Goal: Information Seeking & Learning: Learn about a topic

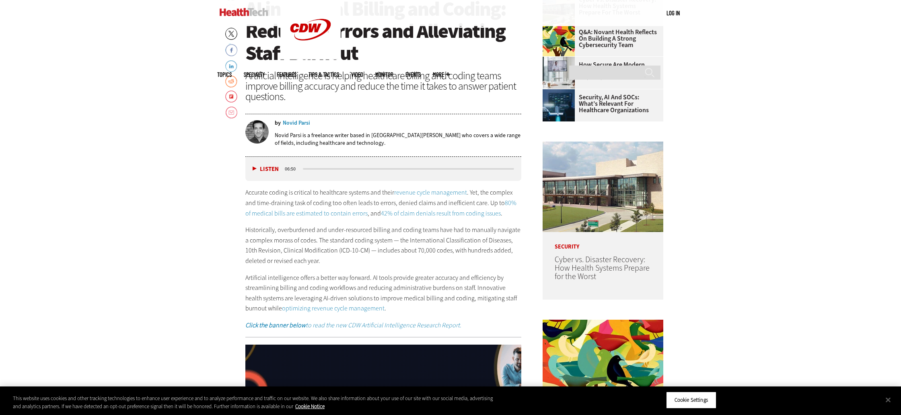
scroll to position [430, 0]
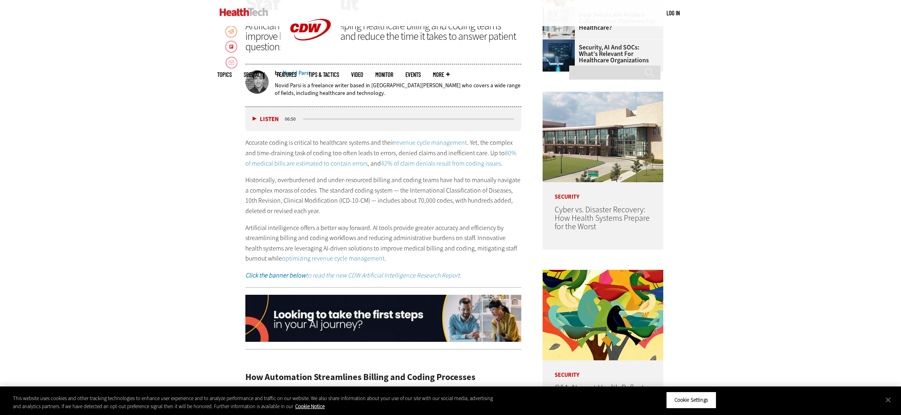
scroll to position [479, 0]
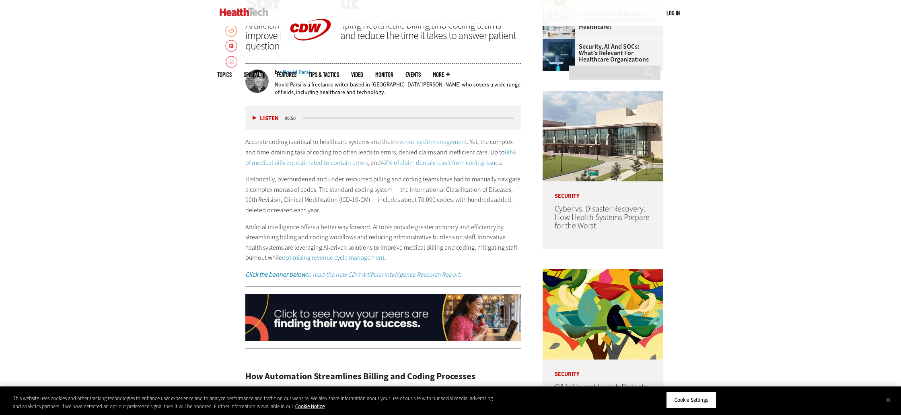
drag, startPoint x: 514, startPoint y: 175, endPoint x: 520, endPoint y: 158, distance: 17.5
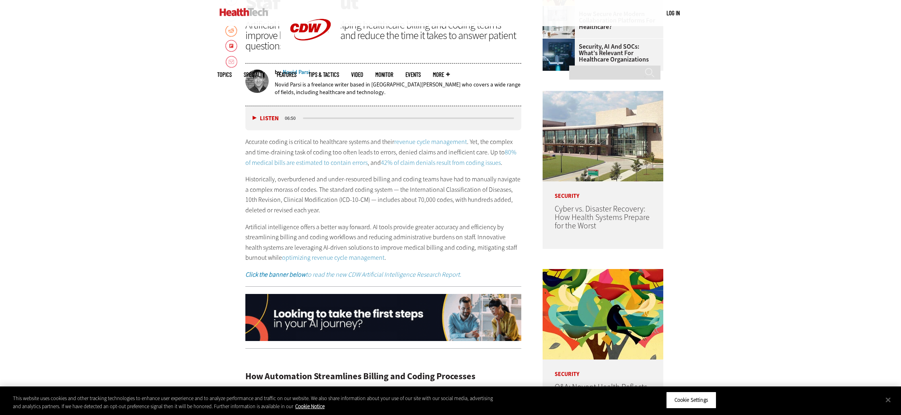
click at [516, 173] on div "Accurate coding is critical to healthcare systems and their revenue cycle manag…" at bounding box center [383, 208] width 276 height 143
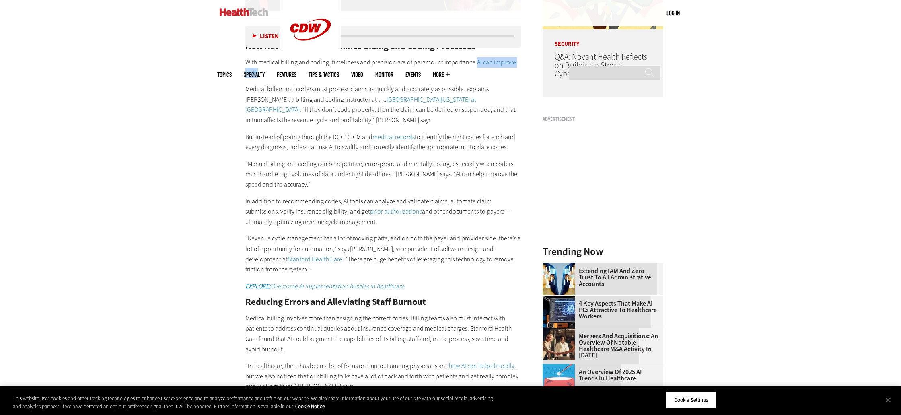
scroll to position [814, 0]
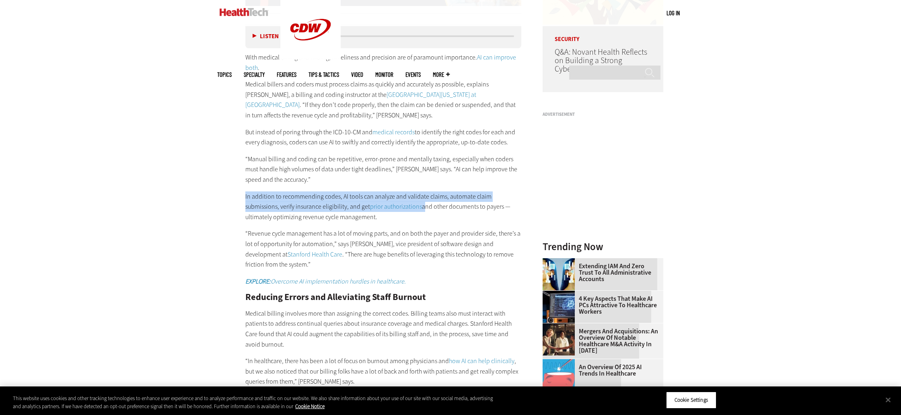
drag, startPoint x: 245, startPoint y: 195, endPoint x: 430, endPoint y: 216, distance: 185.7
click at [423, 207] on p "In addition to recommending codes, AI tools can analyze and validate claims, au…" at bounding box center [383, 206] width 276 height 31
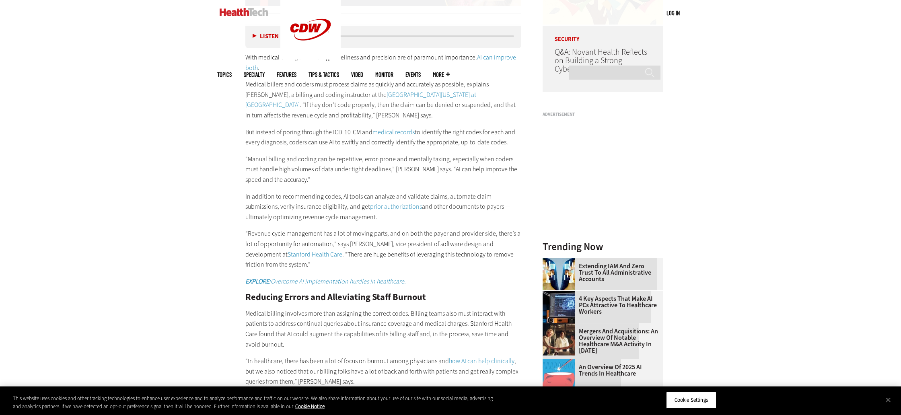
click at [434, 231] on p "“Revenue cycle management has a lot of moving parts, and on both the payer and …" at bounding box center [383, 248] width 276 height 41
click at [273, 224] on div "How Automation Streamlines Billing and Coding Processes With medical billing an…" at bounding box center [383, 307] width 276 height 574
drag, startPoint x: 246, startPoint y: 193, endPoint x: 378, endPoint y: 214, distance: 134.4
click at [378, 214] on article "Jun 05 2025 Twitter Facebook LinkedIn Reddit Flipboard Email Artificial Intelli…" at bounding box center [375, 399] width 292 height 1594
copy p "In addition to recommending codes, AI tools can analyze and validate claims, au…"
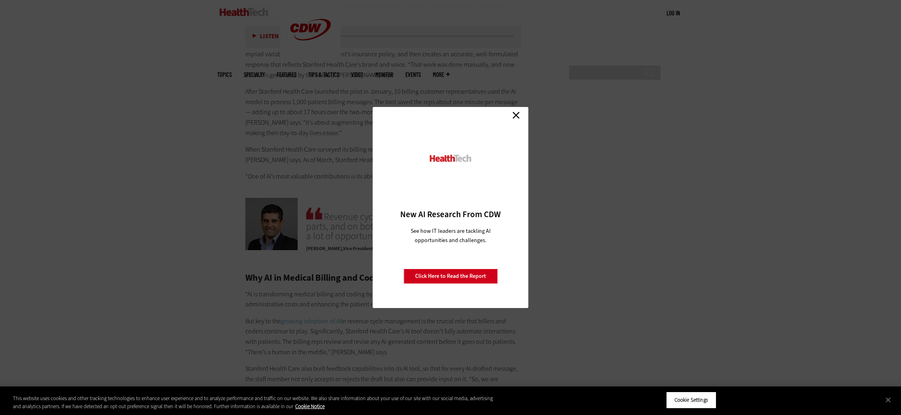
scroll to position [1227, 0]
click at [517, 116] on link "Close" at bounding box center [516, 115] width 12 height 12
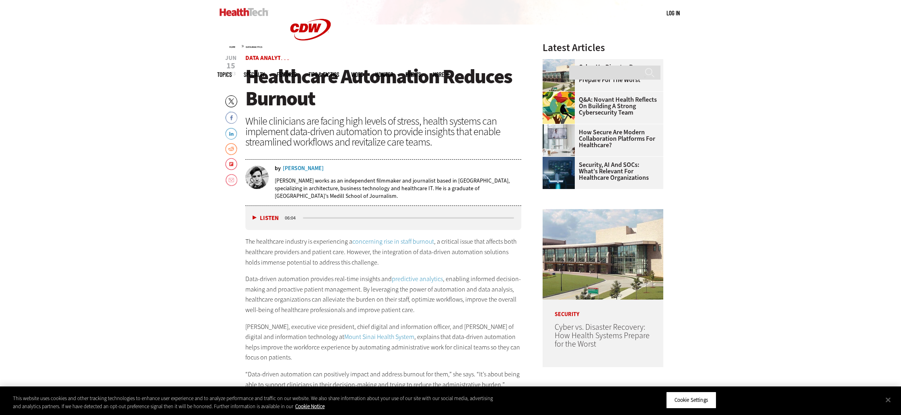
scroll to position [364, 0]
